Goal: Task Accomplishment & Management: Complete application form

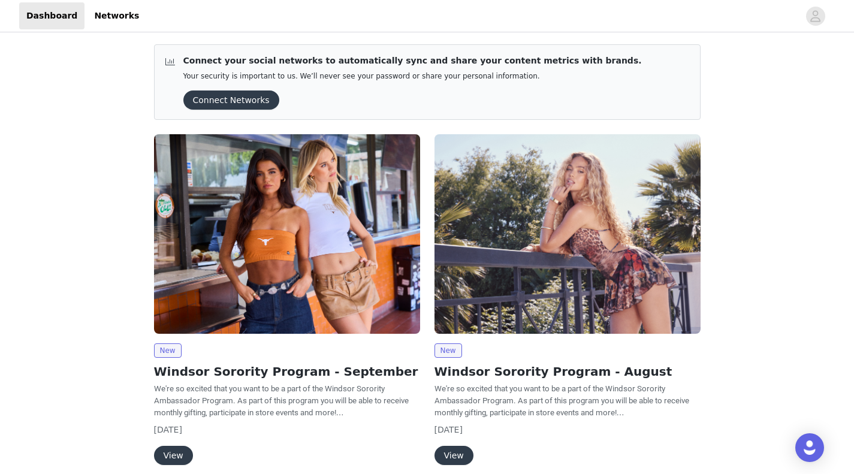
click at [453, 450] on button "View" at bounding box center [454, 455] width 39 height 19
click at [171, 372] on h2 "Windsor Sorority Program - September" at bounding box center [287, 372] width 266 height 18
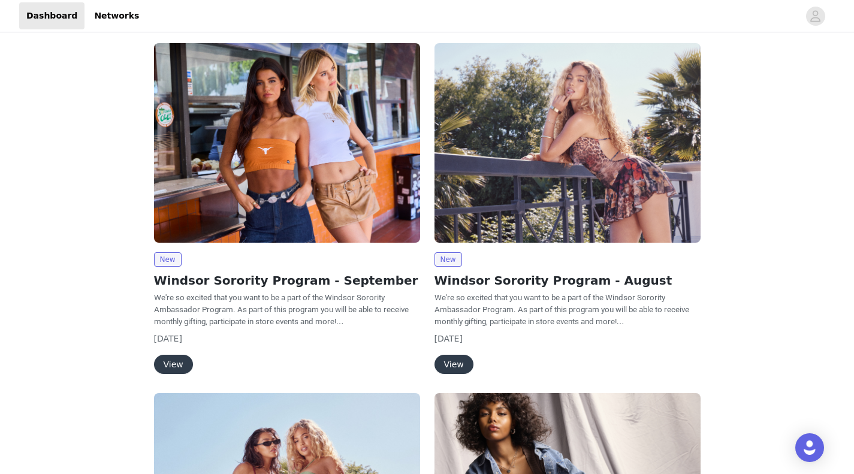
click at [168, 372] on button "View" at bounding box center [173, 364] width 39 height 19
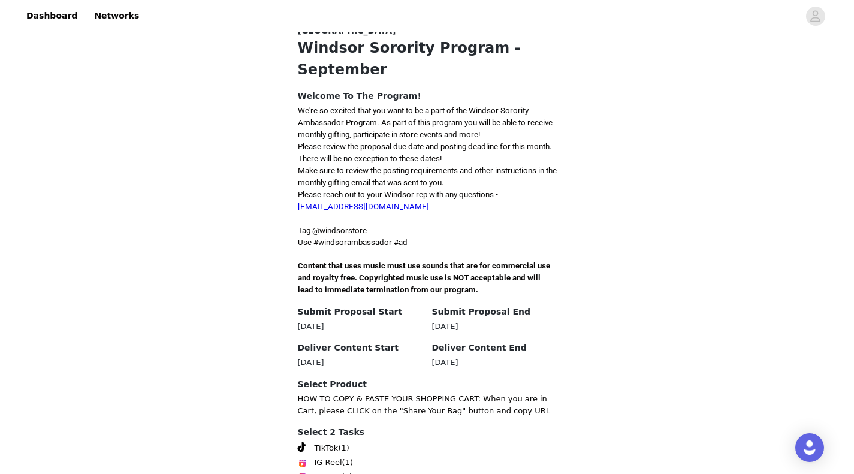
scroll to position [306, 0]
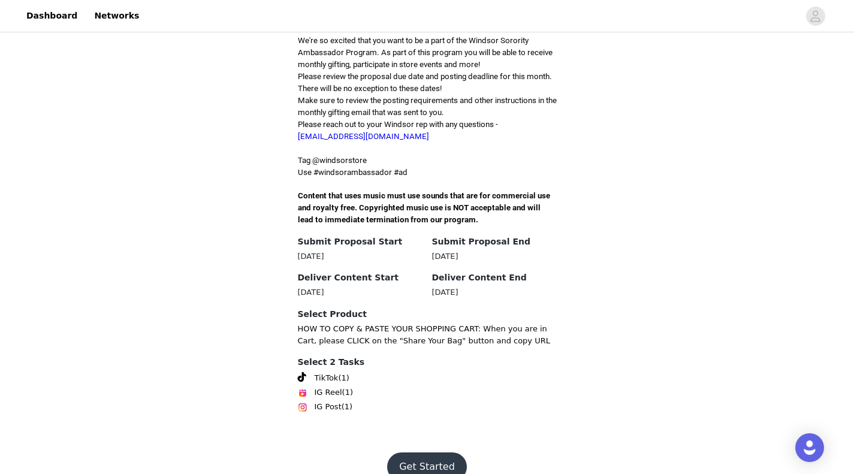
click at [427, 453] on button "Get Started" at bounding box center [427, 467] width 80 height 29
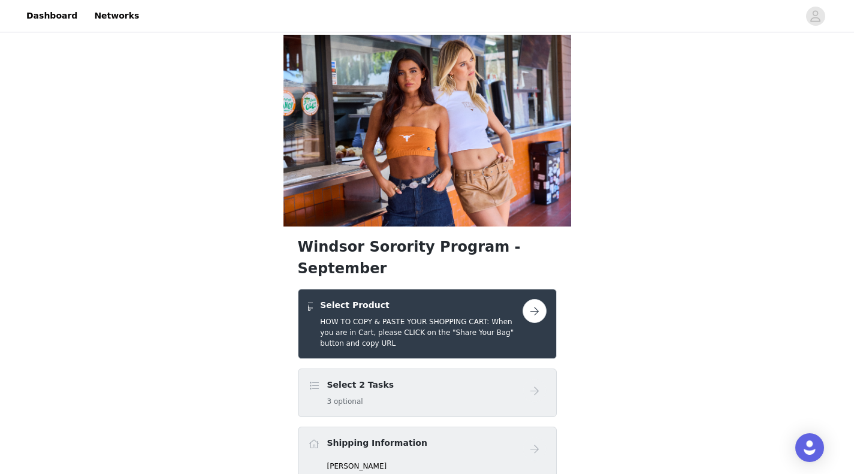
scroll to position [169, 0]
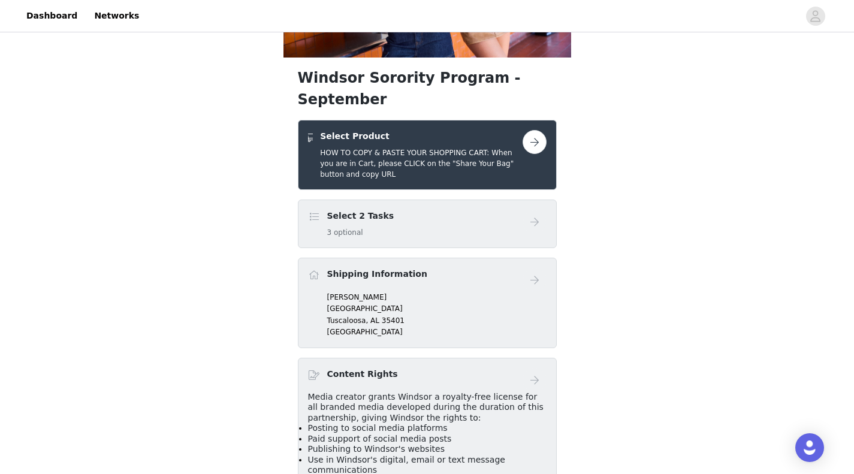
click at [532, 130] on button "button" at bounding box center [535, 142] width 24 height 24
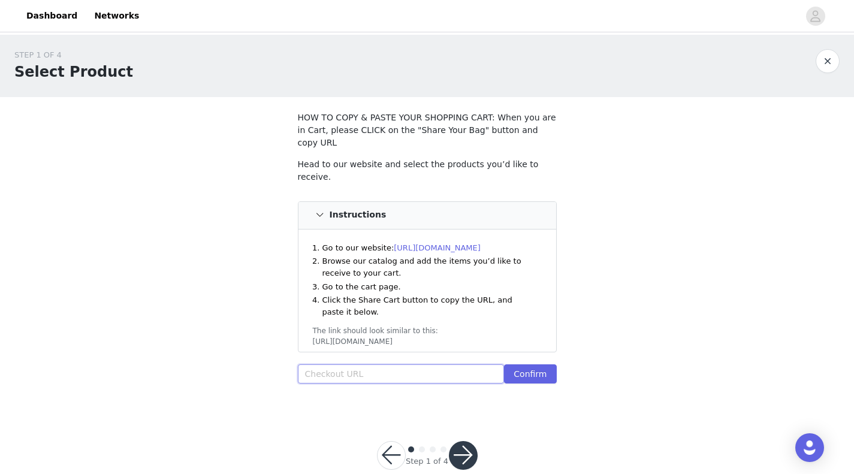
click at [373, 364] on input "text" at bounding box center [401, 373] width 207 height 19
paste input "[URL][DOMAIN_NAME]"
type input "[URL][DOMAIN_NAME]"
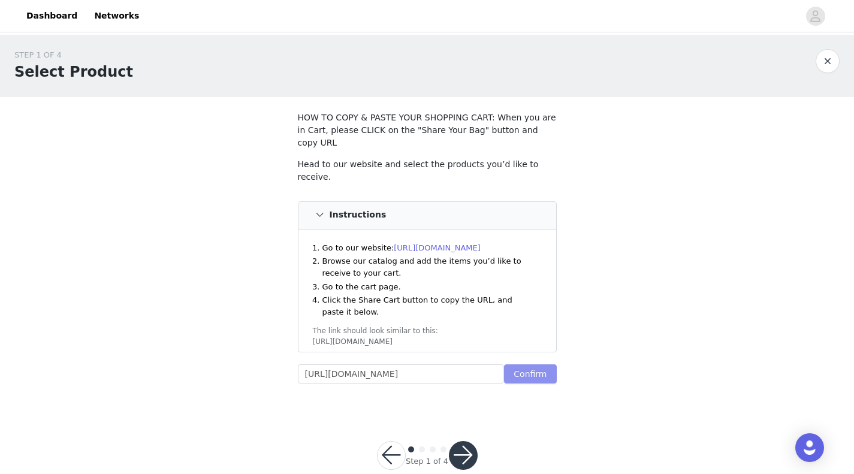
click at [518, 364] on button "Confirm" at bounding box center [530, 373] width 52 height 19
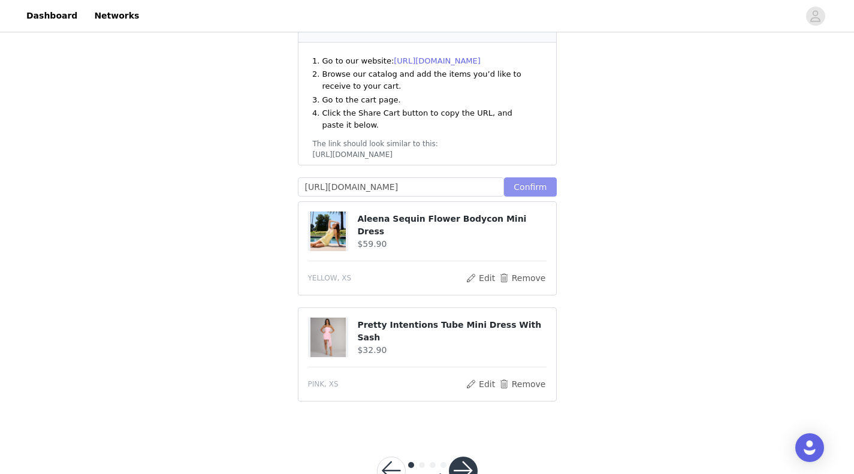
scroll to position [189, 0]
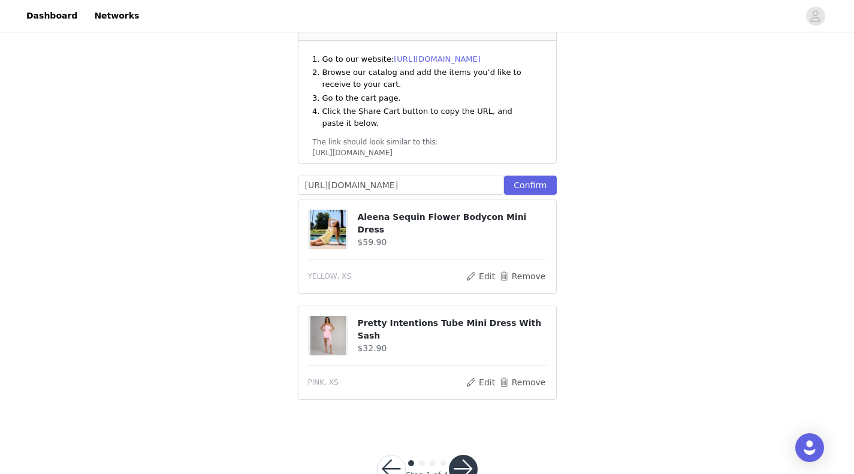
click at [465, 455] on button "button" at bounding box center [463, 469] width 29 height 29
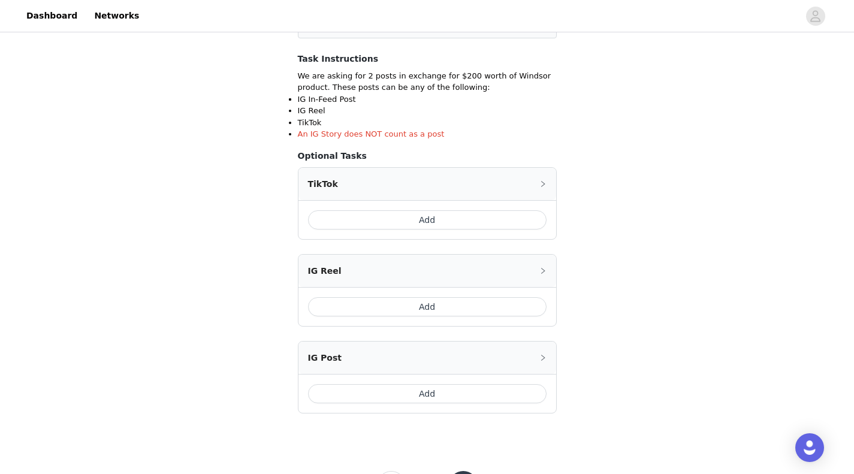
scroll to position [250, 0]
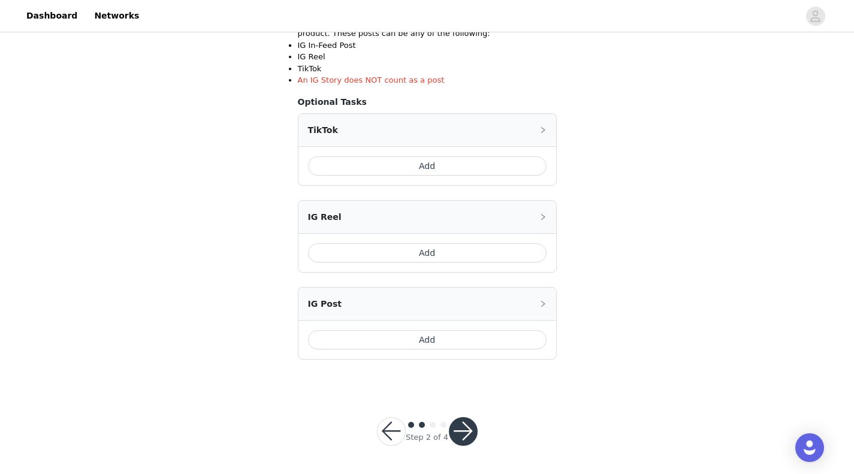
click at [468, 429] on button "button" at bounding box center [463, 431] width 29 height 29
click at [462, 435] on button "button" at bounding box center [463, 431] width 29 height 29
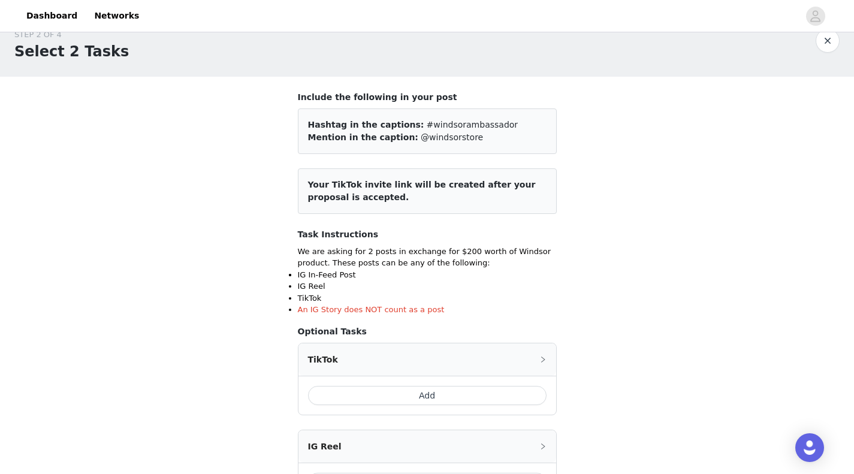
scroll to position [143, 0]
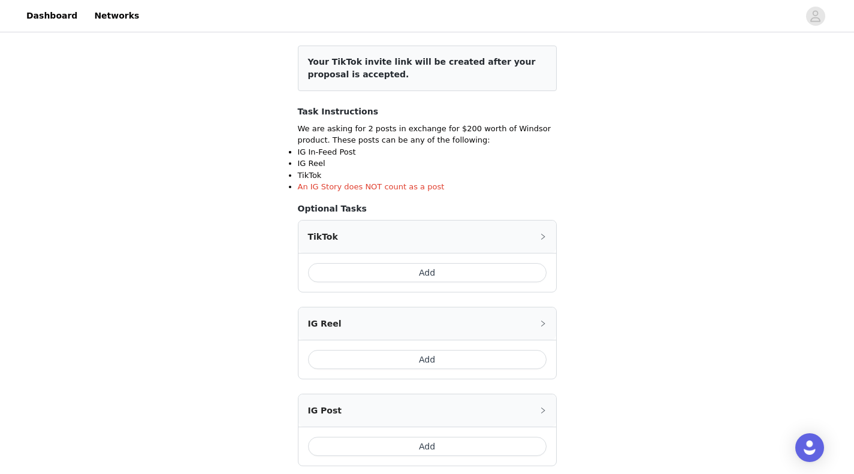
click at [580, 192] on div "STEP 2 OF 4 Select 2 Tasks Include the following in your post Hashtag in the ca…" at bounding box center [427, 194] width 854 height 604
click at [435, 278] on button "Add" at bounding box center [427, 272] width 239 height 19
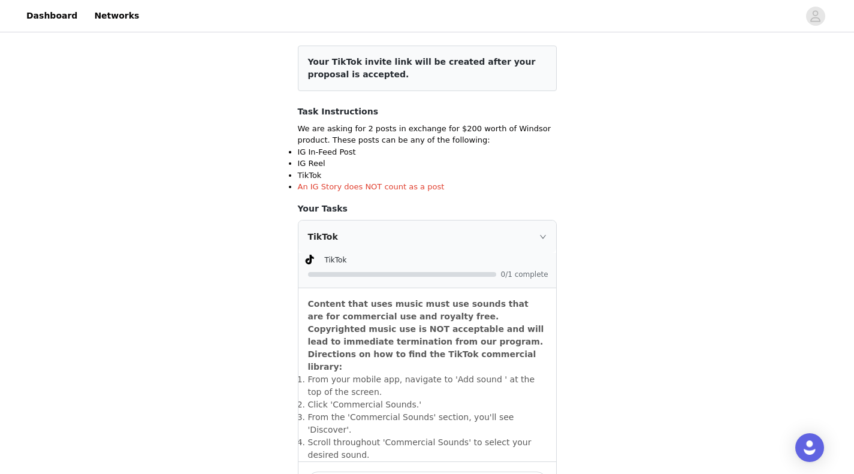
click at [543, 225] on div "TikTok" at bounding box center [427, 237] width 258 height 32
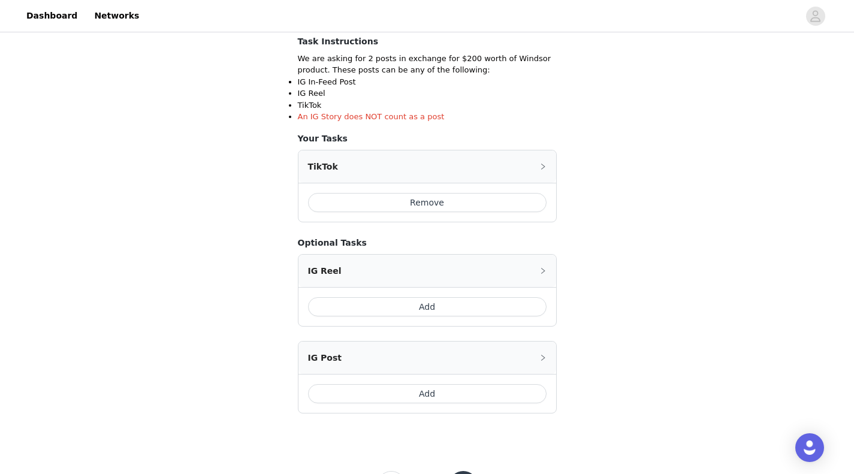
scroll to position [267, 0]
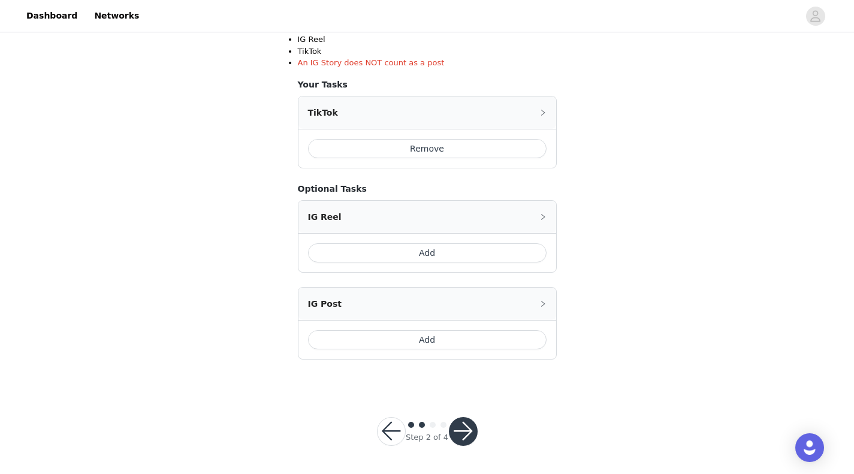
click at [418, 340] on button "Add" at bounding box center [427, 339] width 239 height 19
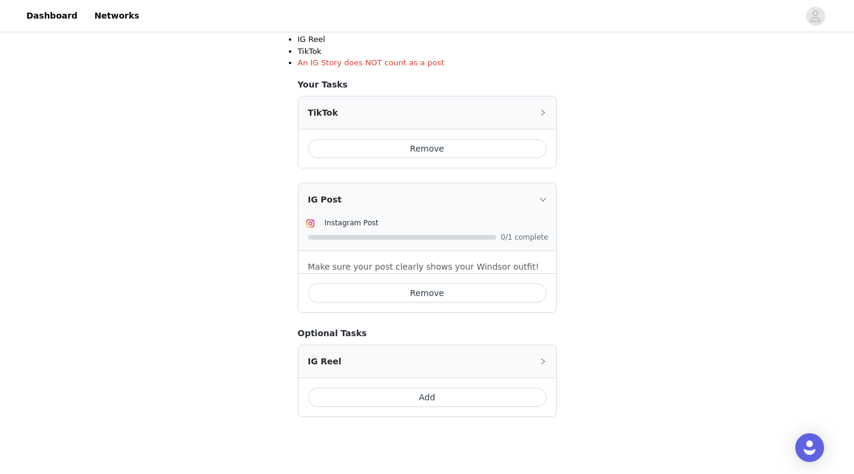
click at [421, 394] on button "Add" at bounding box center [427, 397] width 239 height 19
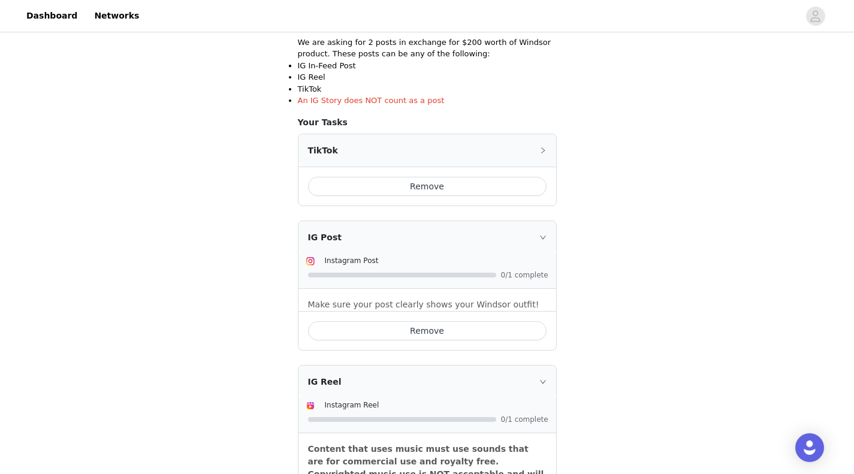
scroll to position [403, 0]
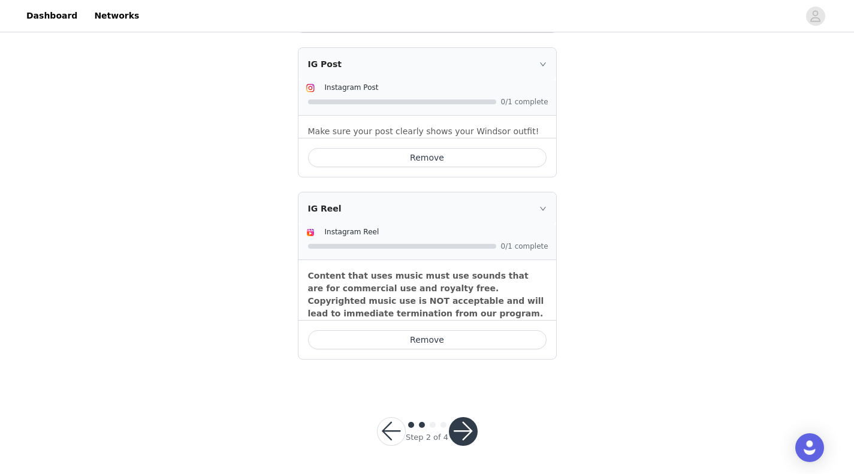
click at [465, 431] on button "button" at bounding box center [463, 431] width 29 height 29
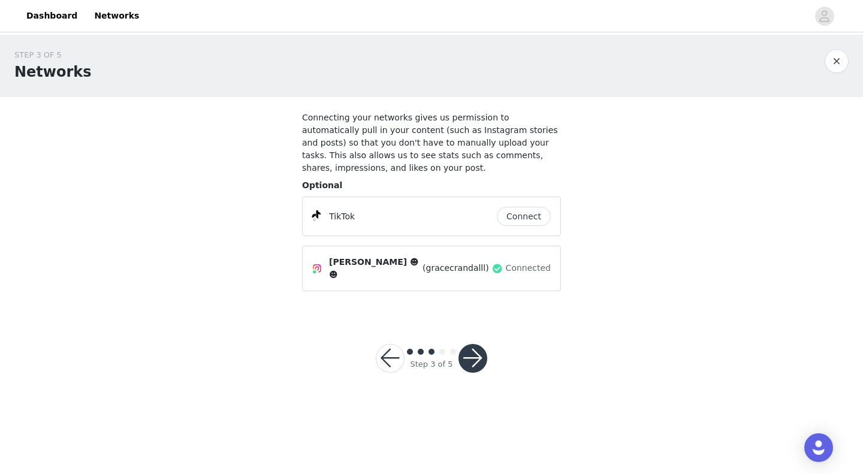
click at [479, 344] on button "button" at bounding box center [473, 358] width 29 height 29
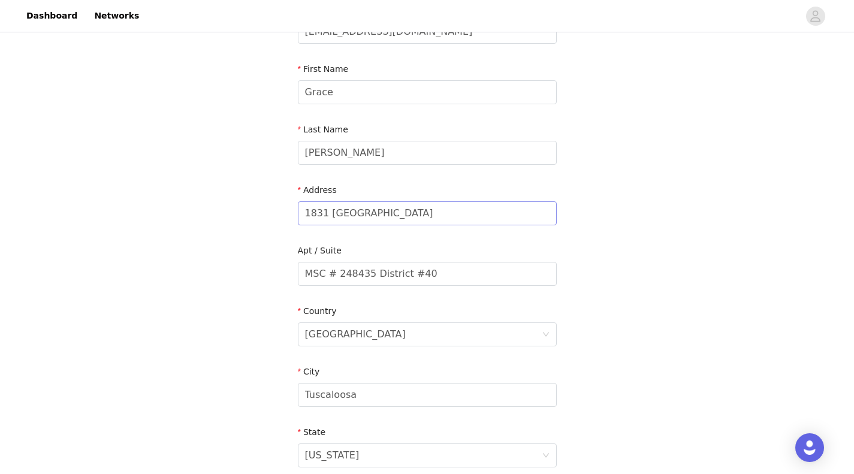
scroll to position [108, 0]
drag, startPoint x: 418, startPoint y: 209, endPoint x: 266, endPoint y: 209, distance: 151.6
click at [266, 209] on div "STEP 4 OF 5 Shipping Information Email [EMAIL_ADDRESS][DOMAIN_NAME] First Name …" at bounding box center [427, 275] width 854 height 696
type input "[STREET_ADDRESS]"
drag, startPoint x: 467, startPoint y: 275, endPoint x: 245, endPoint y: 275, distance: 221.8
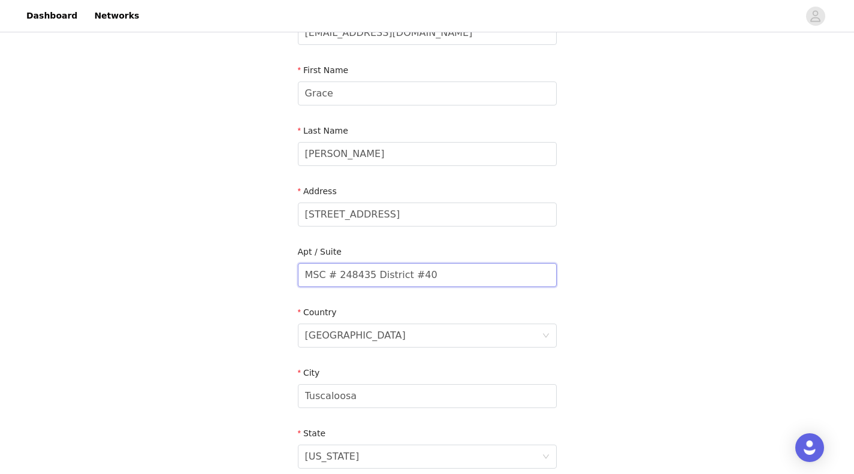
click at [245, 275] on div "STEP 4 OF 5 Shipping Information Email [EMAIL_ADDRESS][DOMAIN_NAME] First Name …" at bounding box center [427, 275] width 854 height 696
type input "222"
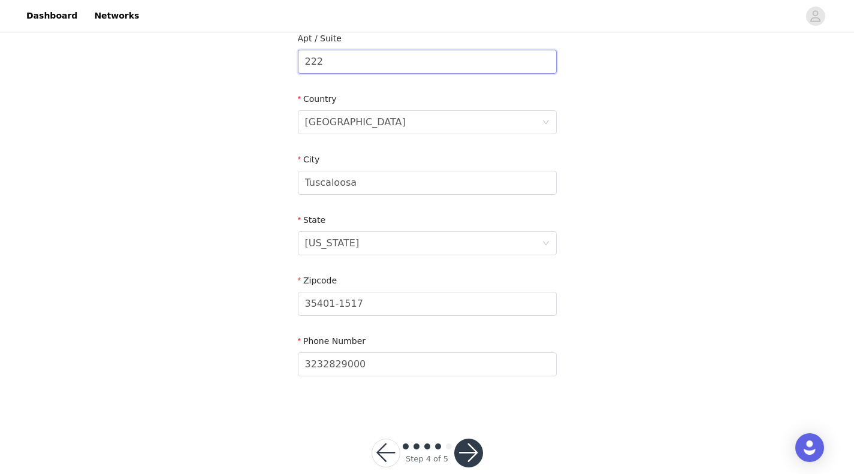
scroll to position [322, 0]
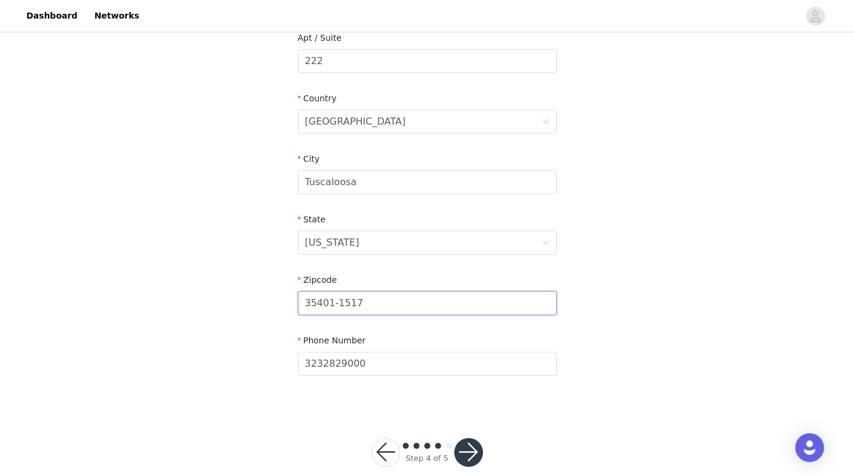
drag, startPoint x: 394, startPoint y: 300, endPoint x: 213, endPoint y: 315, distance: 181.7
click at [213, 315] on div "STEP 4 OF 5 Shipping Information Email [EMAIL_ADDRESS][DOMAIN_NAME] First Name …" at bounding box center [427, 61] width 854 height 696
paste input "35401"
type input "35401"
drag, startPoint x: 367, startPoint y: 360, endPoint x: 276, endPoint y: 359, distance: 91.7
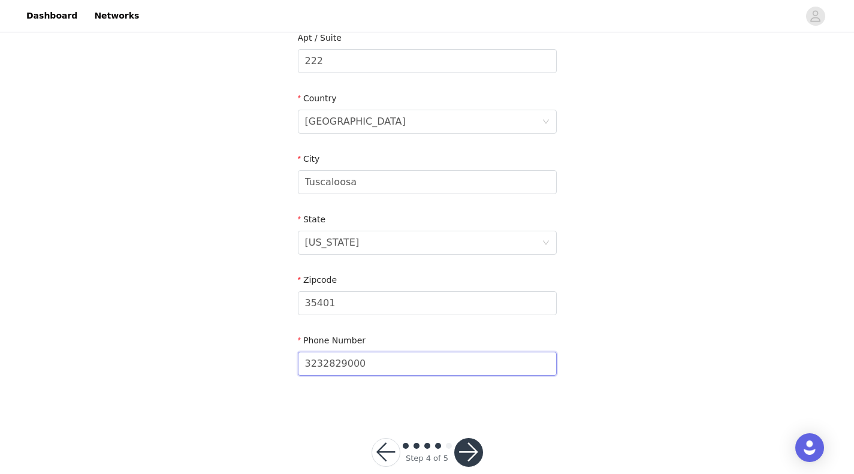
click at [276, 359] on div "STEP 4 OF 5 Shipping Information Email [EMAIL_ADDRESS][DOMAIN_NAME] First Name …" at bounding box center [427, 61] width 854 height 696
type input "6303033824"
click at [710, 216] on div "STEP 4 OF 5 Shipping Information Email [EMAIL_ADDRESS][DOMAIN_NAME] First Name …" at bounding box center [427, 61] width 854 height 696
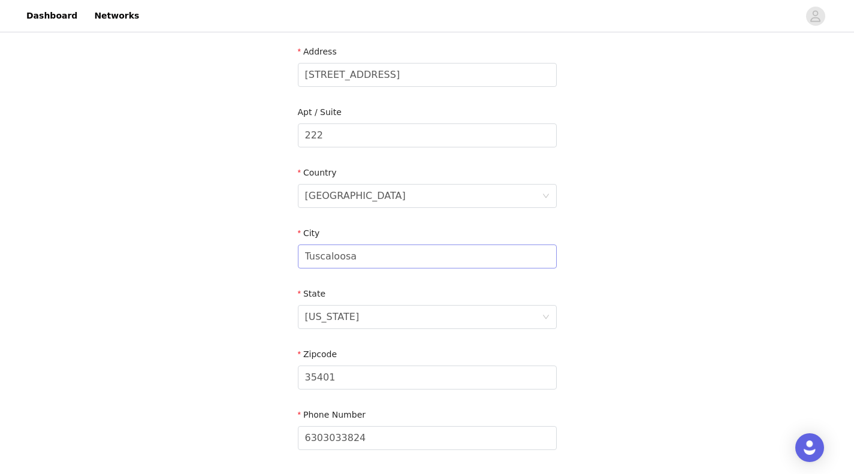
scroll to position [245, 0]
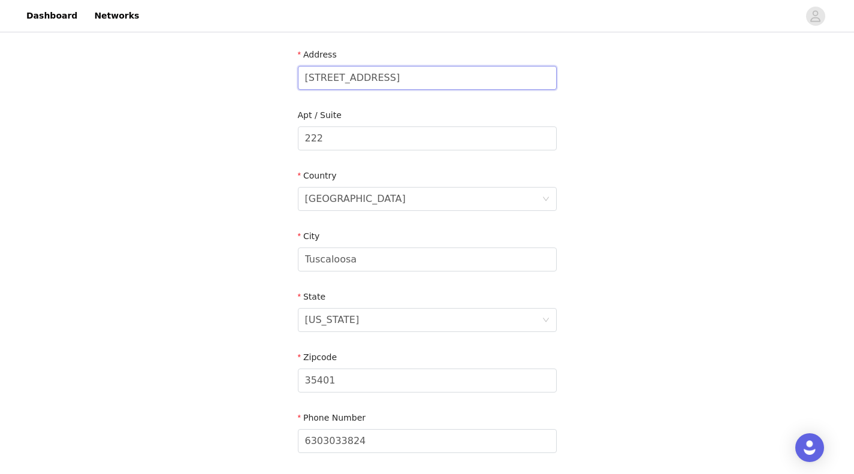
click at [366, 77] on input "[STREET_ADDRESS]" at bounding box center [427, 78] width 259 height 24
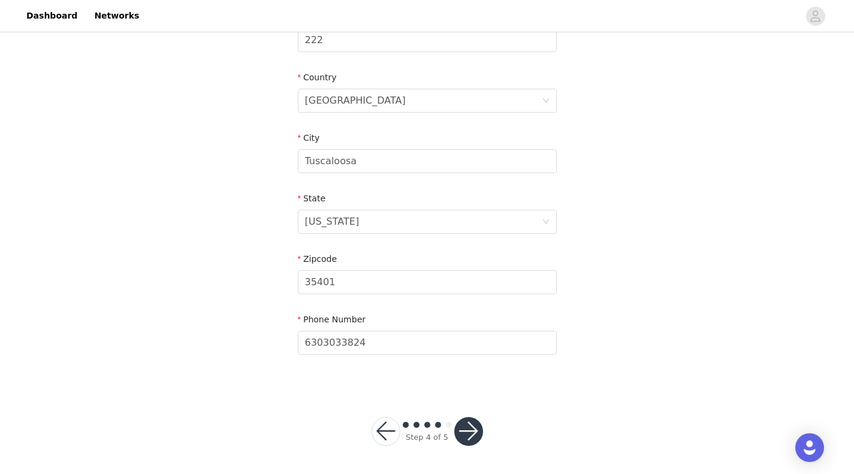
type input "[STREET_ADDRESS]"
click at [471, 421] on button "button" at bounding box center [468, 431] width 29 height 29
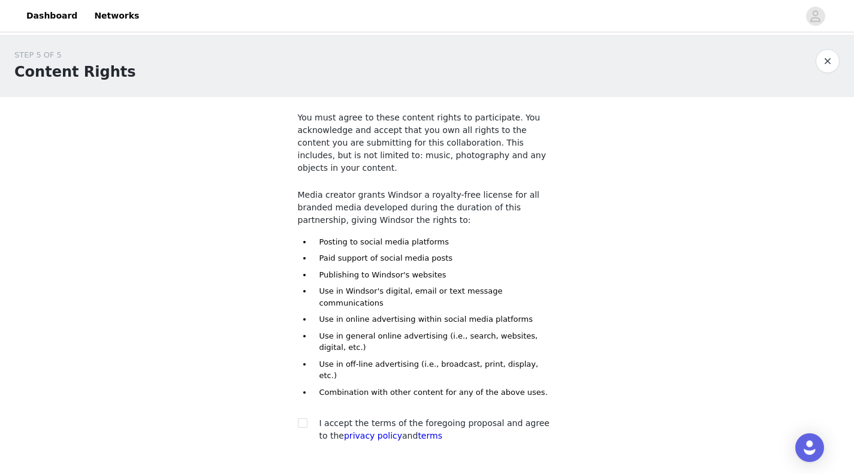
scroll to position [40, 0]
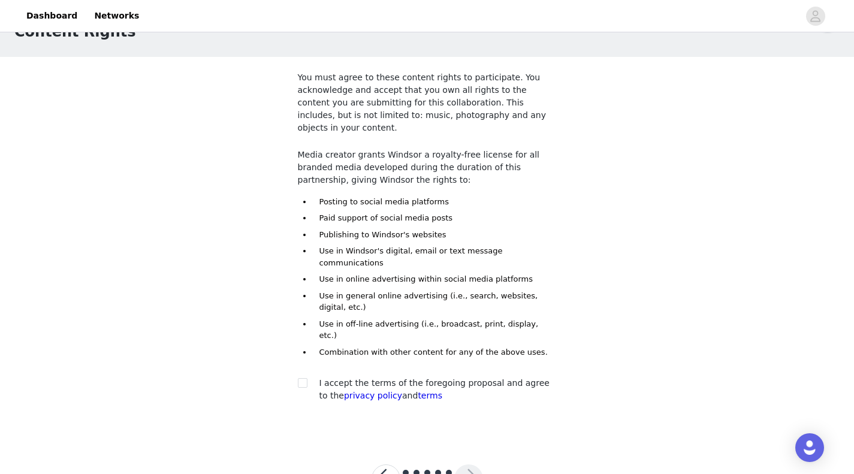
click at [307, 378] on span at bounding box center [303, 383] width 10 height 10
click at [306, 378] on input "checkbox" at bounding box center [302, 382] width 8 height 8
click at [304, 378] on input "checkbox" at bounding box center [302, 382] width 8 height 8
click at [300, 378] on input "checkbox" at bounding box center [302, 382] width 8 height 8
checkbox input "true"
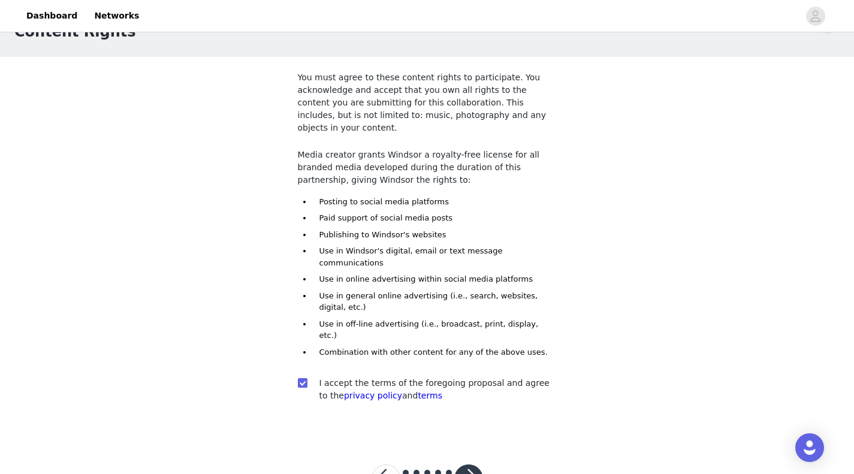
click at [478, 465] on button "button" at bounding box center [468, 479] width 29 height 29
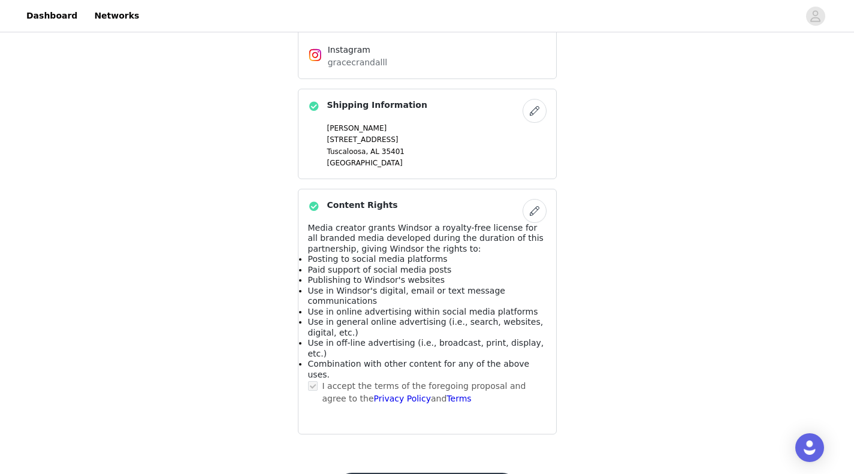
scroll to position [563, 0]
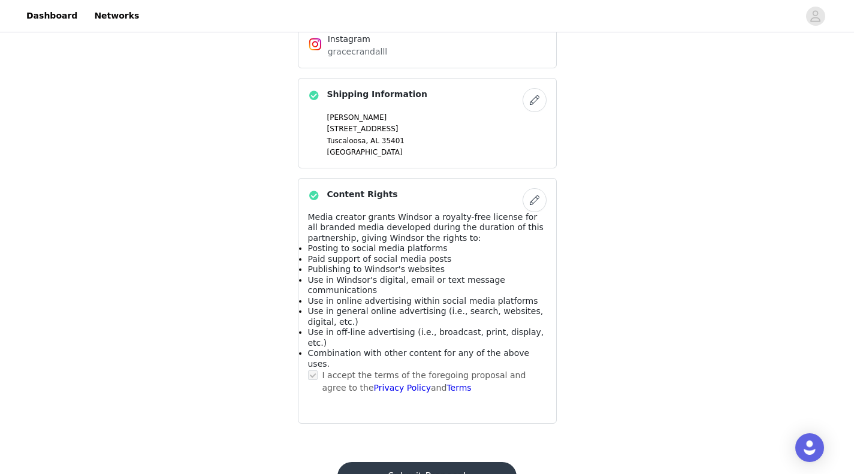
click at [443, 462] on button "Submit Proposal" at bounding box center [426, 476] width 179 height 29
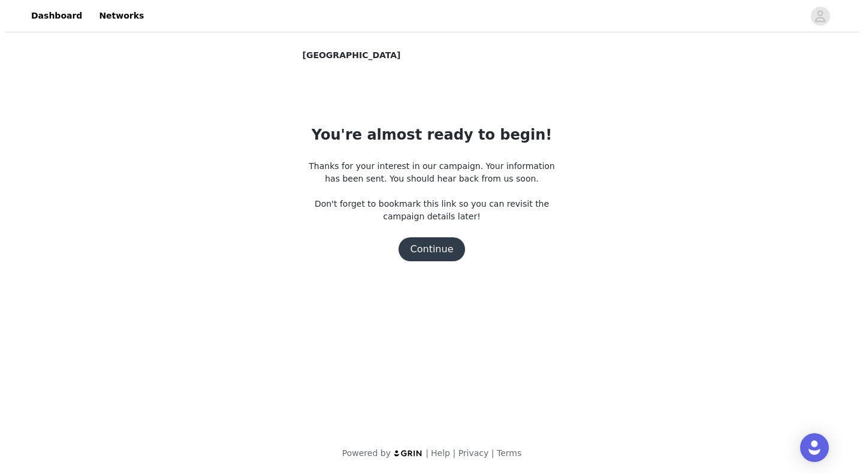
scroll to position [0, 0]
click at [435, 252] on button "Continue" at bounding box center [431, 249] width 67 height 24
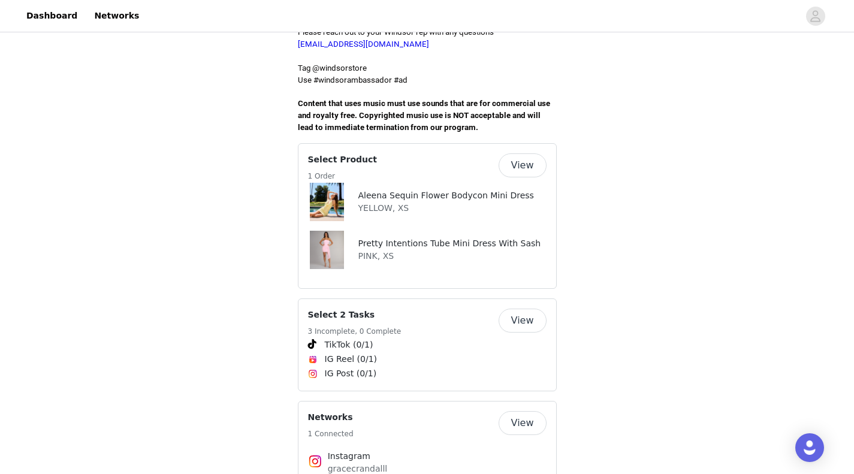
scroll to position [449, 0]
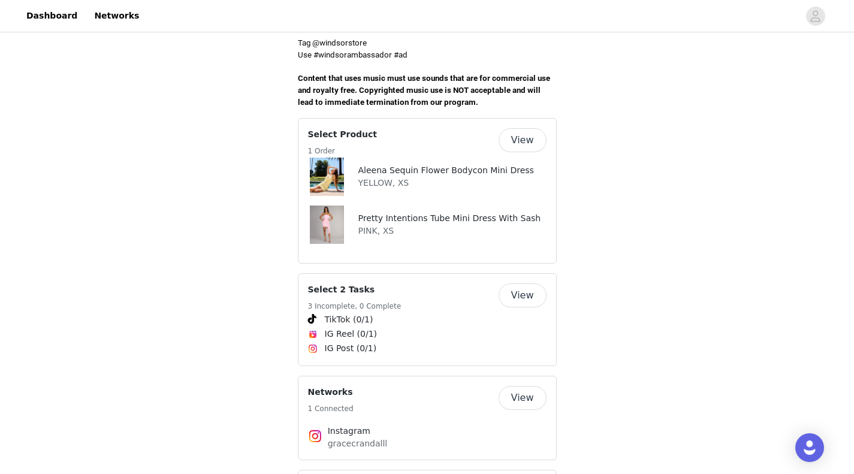
click at [334, 158] on img at bounding box center [327, 177] width 34 height 38
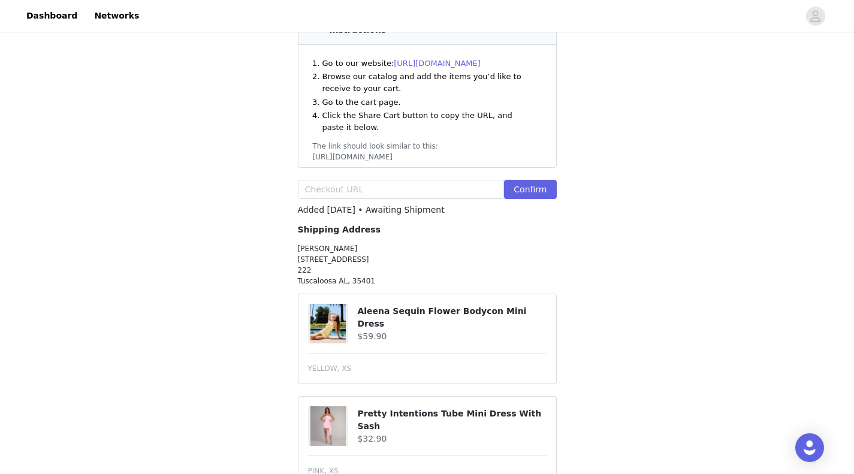
scroll to position [238, 0]
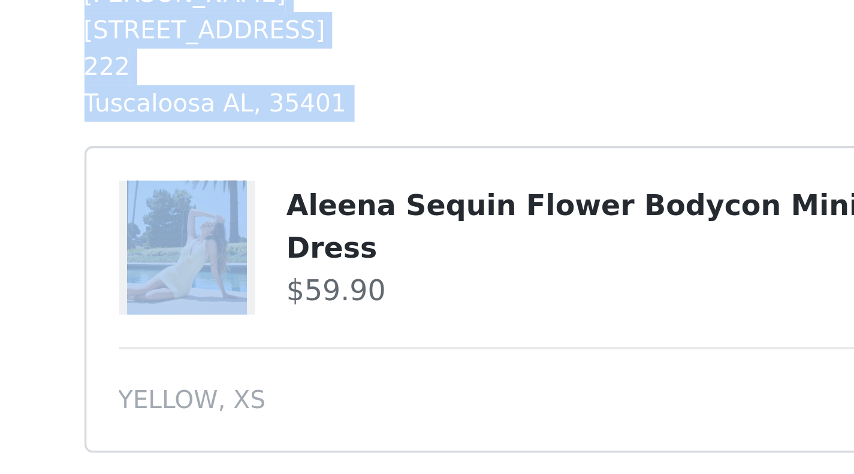
drag, startPoint x: 358, startPoint y: 250, endPoint x: 519, endPoint y: 252, distance: 161.2
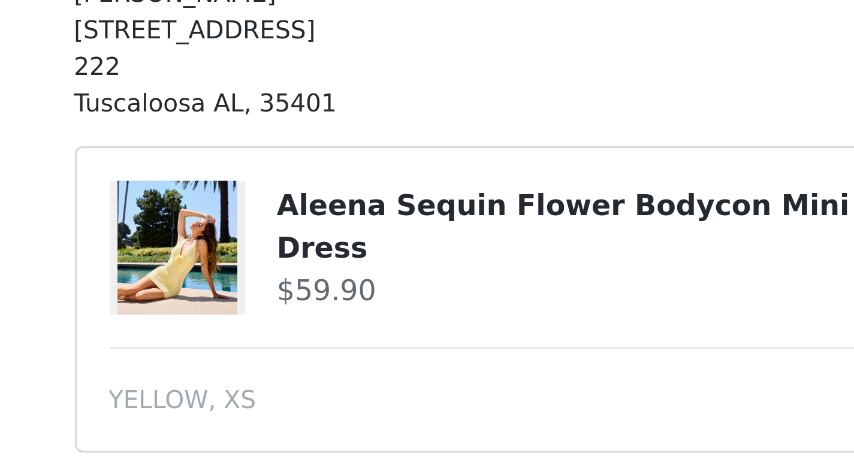
click at [475, 252] on h4 "Aleena Sequin Flower Bodycon Mini Dress" at bounding box center [451, 264] width 189 height 25
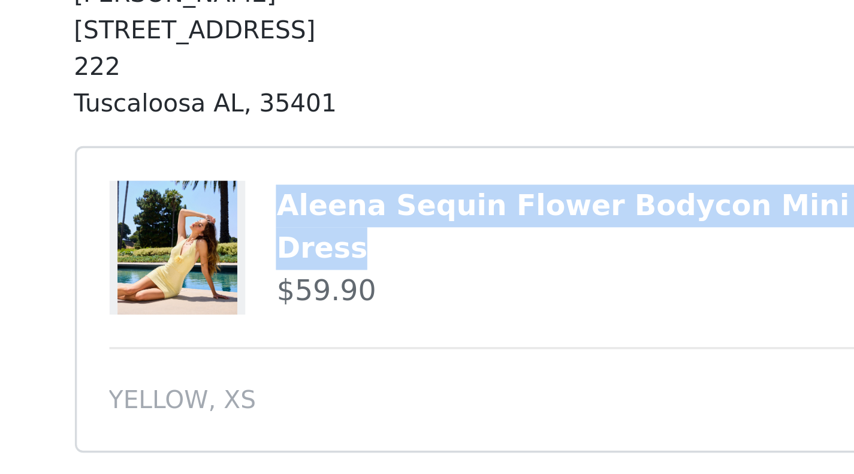
drag, startPoint x: 514, startPoint y: 251, endPoint x: 357, endPoint y: 252, distance: 157.6
click at [357, 252] on div "Aleena Sequin Flower Bodycon Mini Dress $59.90" at bounding box center [427, 271] width 239 height 40
copy div "Aleena Sequin Flower Bodycon Mini Dress"
